Goal: Task Accomplishment & Management: Manage account settings

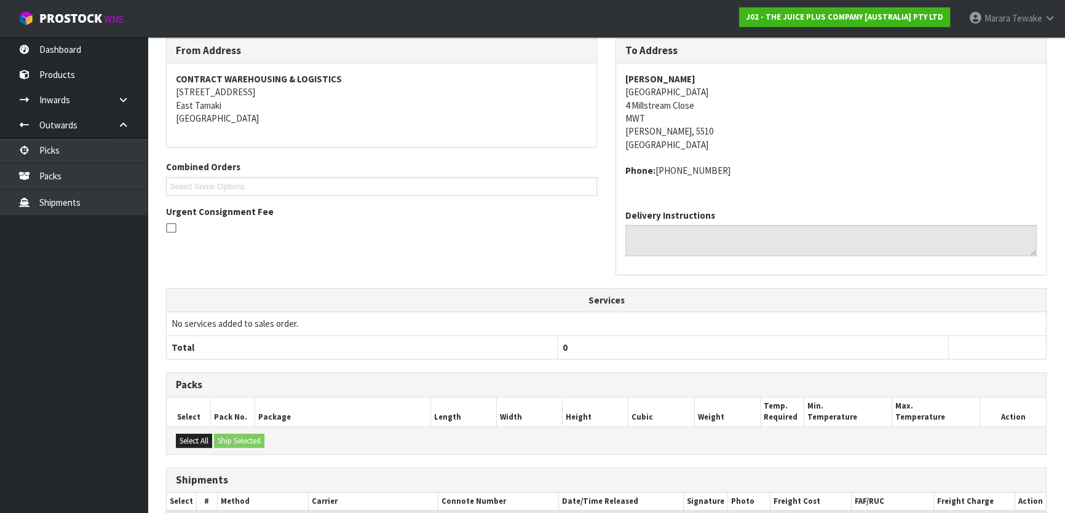
scroll to position [323, 0]
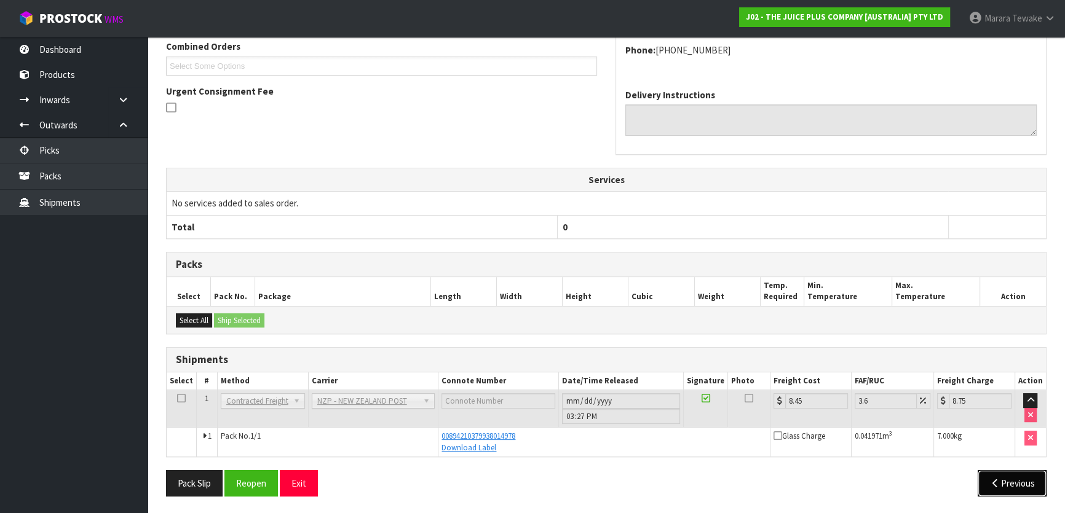
click at [1026, 483] on button "Previous" at bounding box center [1012, 483] width 69 height 26
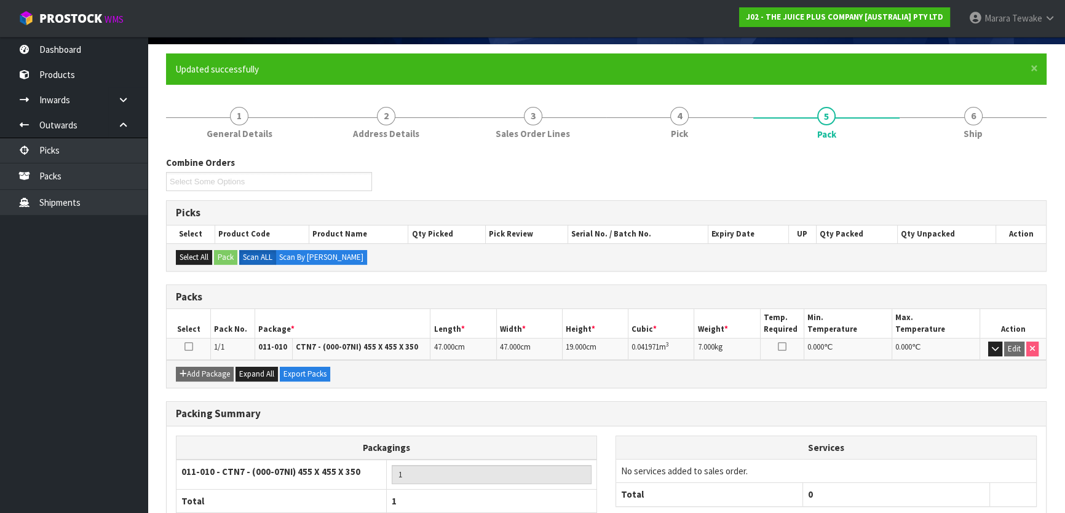
scroll to position [162, 0]
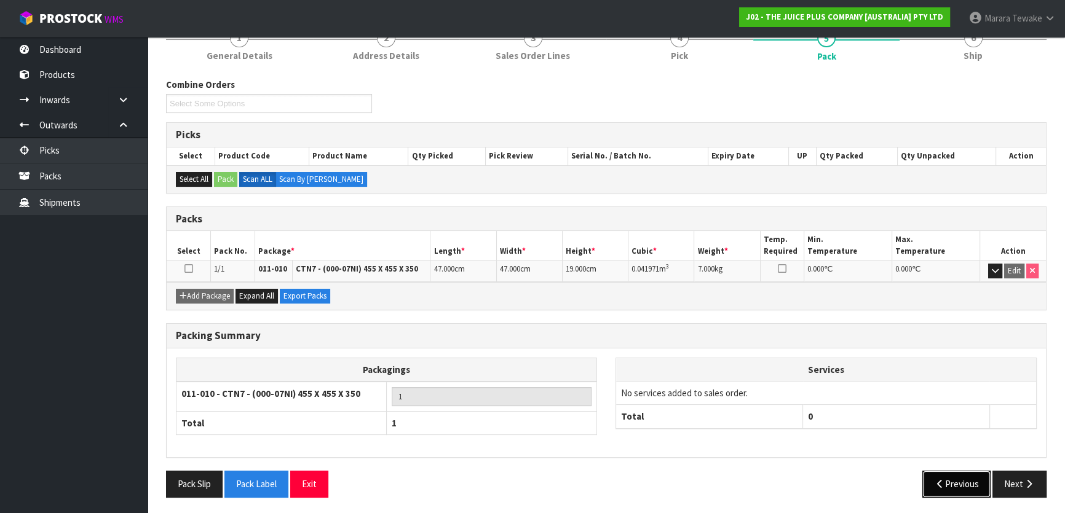
click at [959, 477] on button "Previous" at bounding box center [956, 484] width 69 height 26
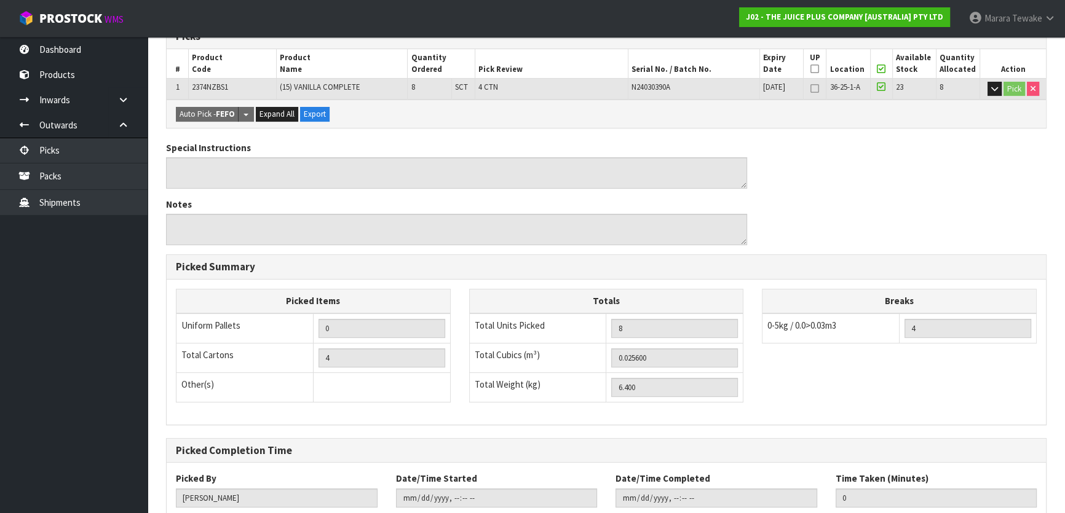
scroll to position [338, 0]
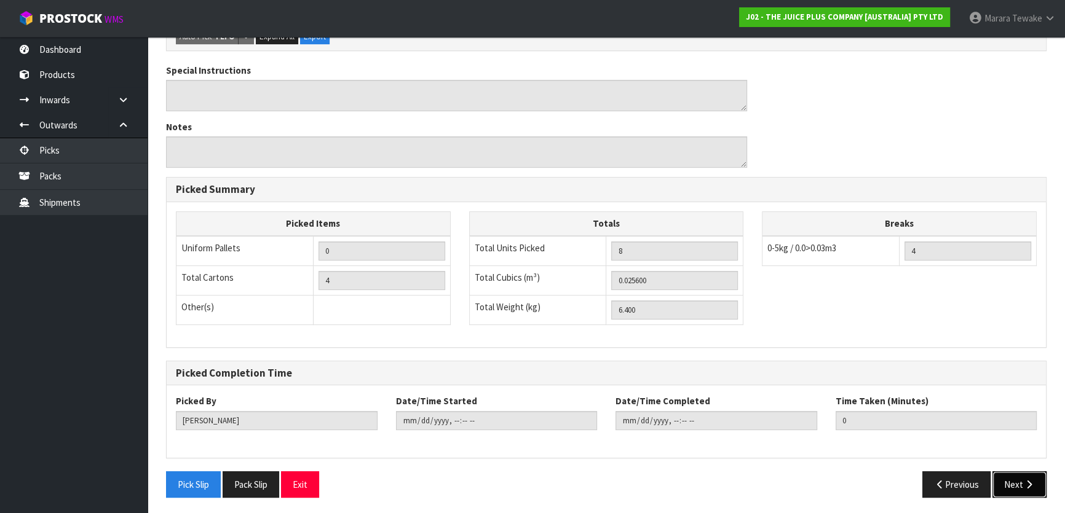
click at [1011, 475] on button "Next" at bounding box center [1019, 485] width 54 height 26
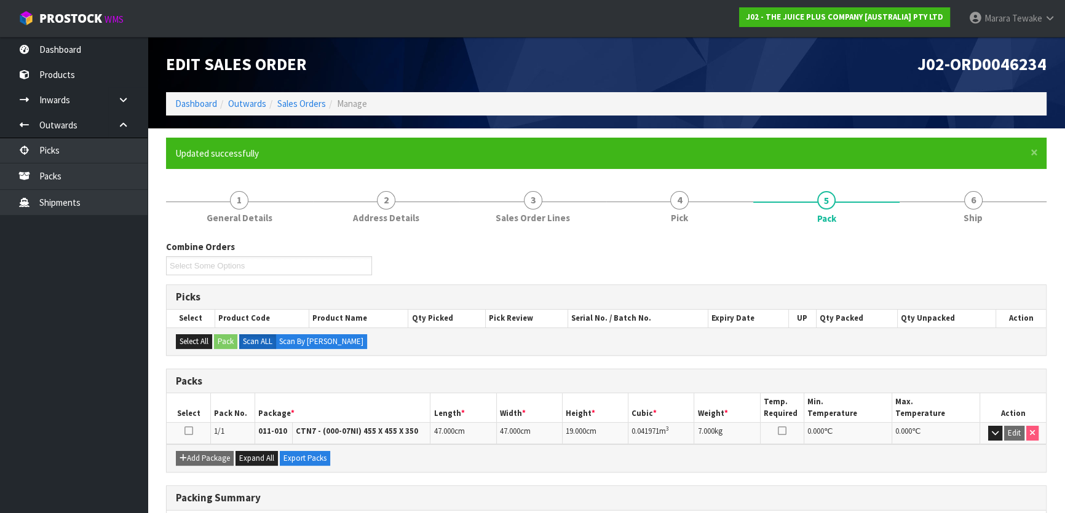
scroll to position [162, 0]
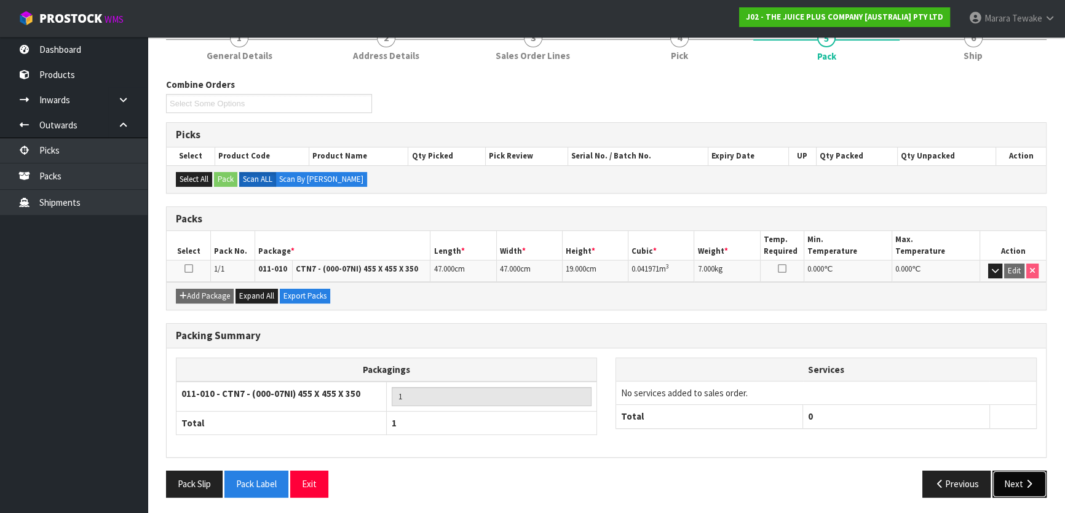
click at [1025, 475] on button "Next" at bounding box center [1019, 484] width 54 height 26
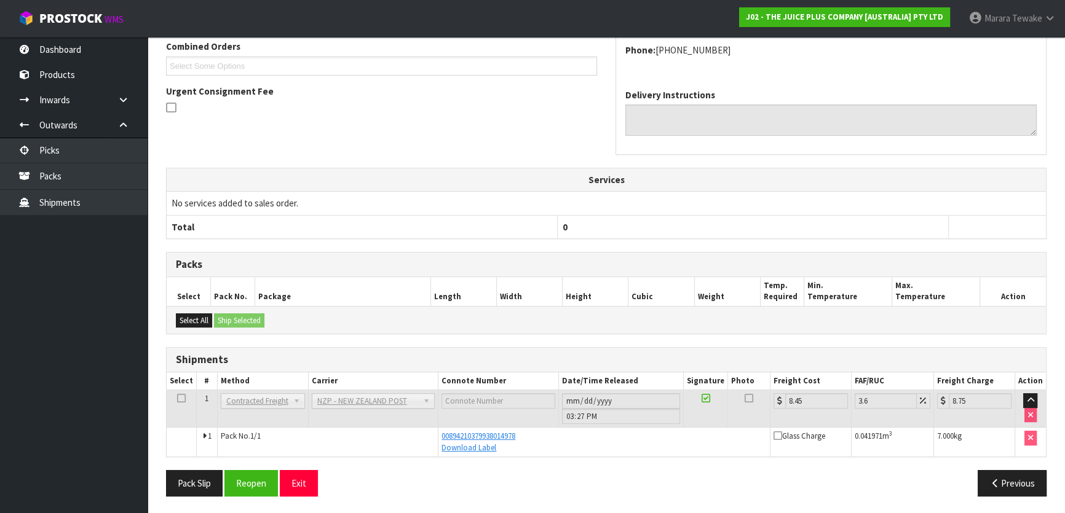
scroll to position [43, 0]
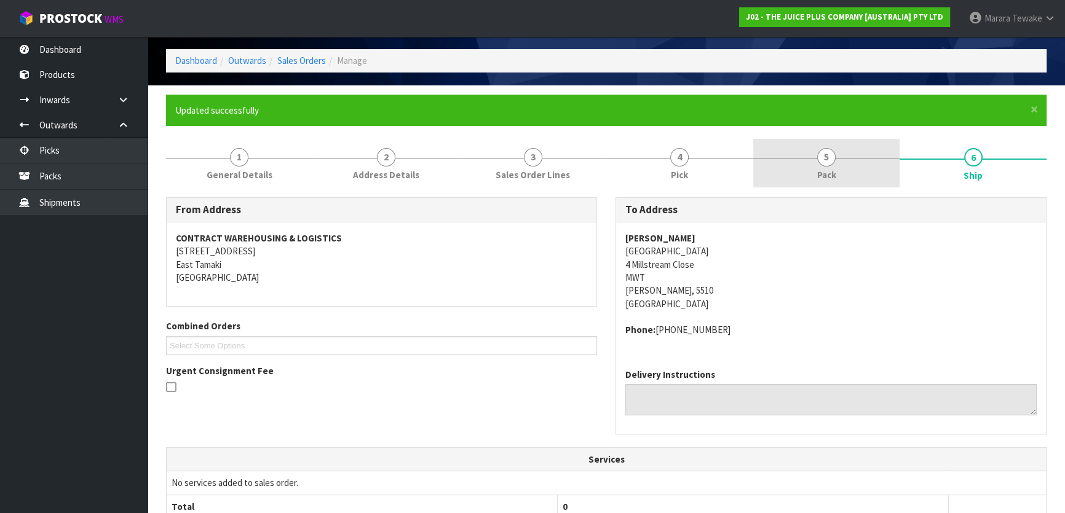
click at [840, 148] on link "5 Pack" at bounding box center [826, 163] width 147 height 49
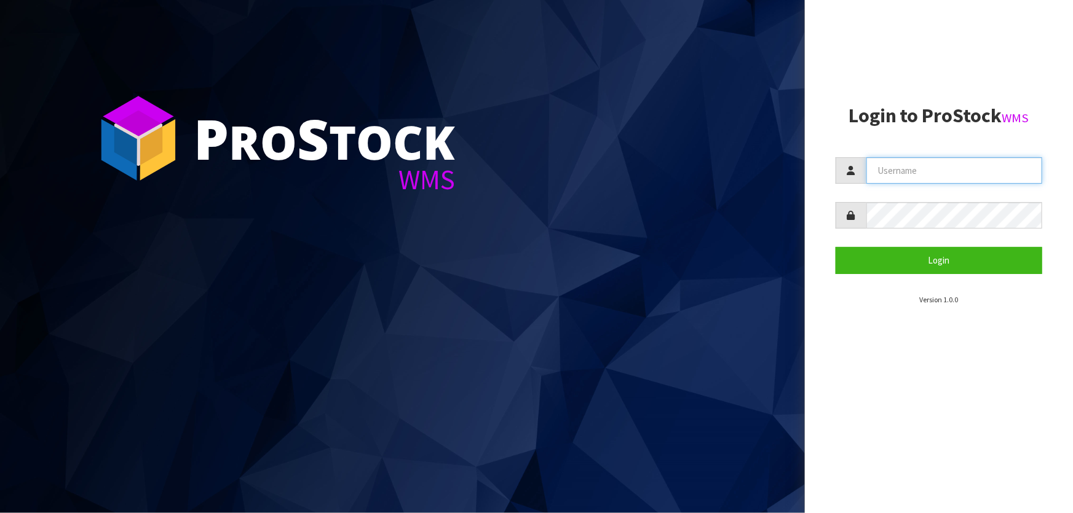
drag, startPoint x: 879, startPoint y: 163, endPoint x: 812, endPoint y: 138, distance: 72.0
click at [879, 163] on input "text" at bounding box center [954, 170] width 176 height 26
type input "svetlana"
click at [836, 247] on button "Login" at bounding box center [939, 260] width 207 height 26
